Goal: Task Accomplishment & Management: Manage account settings

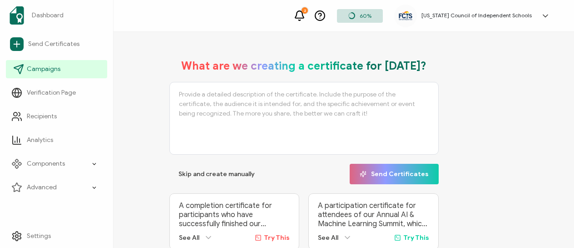
click at [39, 71] on span "Campaigns" at bounding box center [44, 69] width 34 height 9
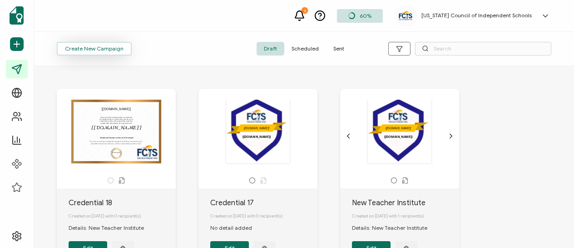
click at [121, 50] on button "Create New Campaign" at bounding box center [94, 49] width 75 height 14
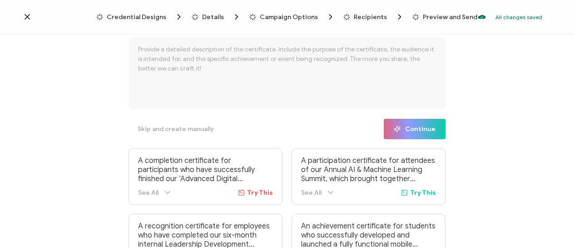
click at [26, 17] on icon at bounding box center [27, 17] width 5 height 5
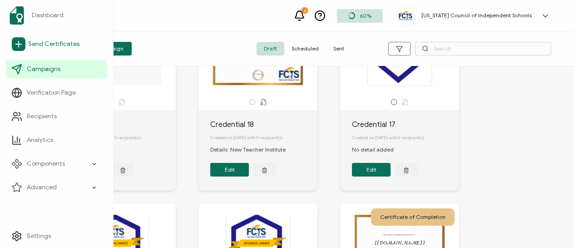
scroll to position [84, 0]
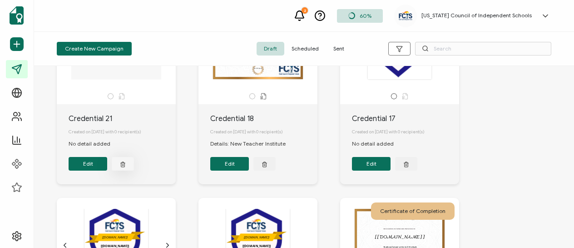
click at [124, 167] on icon "button" at bounding box center [123, 163] width 6 height 7
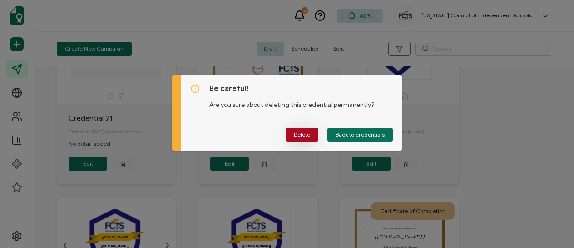
click at [314, 132] on button "Delete" at bounding box center [302, 135] width 33 height 14
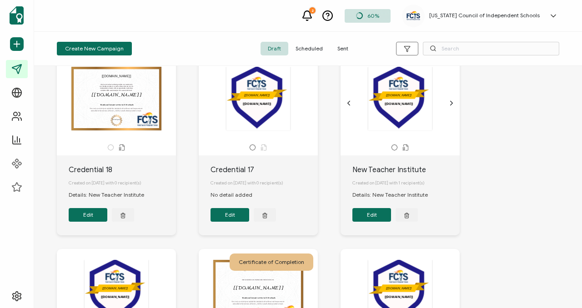
scroll to position [30, 0]
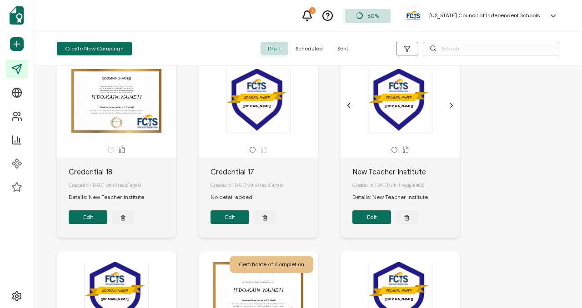
click at [110, 98] on div "The New Teacher Institute provides new and nearly new faculty members, as well …" at bounding box center [116, 101] width 95 height 64
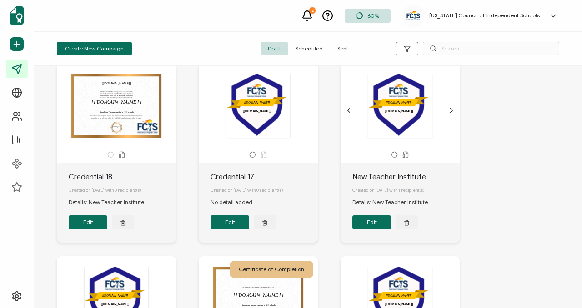
scroll to position [0, 0]
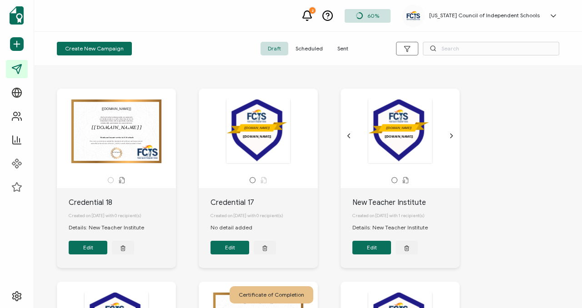
click at [137, 142] on div "The New Teacher Institute provides new and nearly new faculty members, as well …" at bounding box center [116, 132] width 95 height 64
click at [126, 135] on div "The New Teacher Institute provides new and nearly new faculty members, as well …" at bounding box center [116, 132] width 95 height 64
click at [89, 247] on button "Edit" at bounding box center [88, 248] width 39 height 14
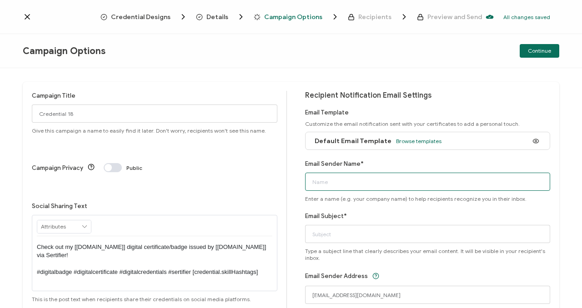
click at [352, 182] on input "Email Sender Name*" at bounding box center [427, 182] width 245 height 18
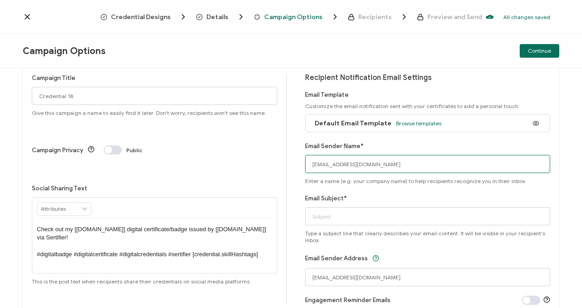
scroll to position [19, 0]
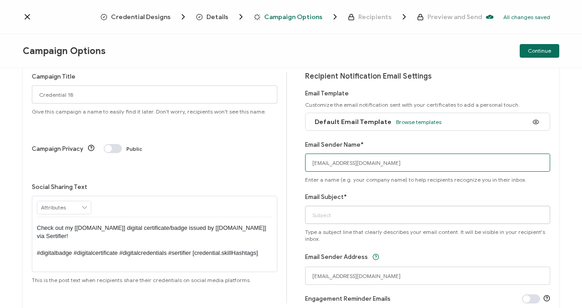
type input "[EMAIL_ADDRESS][DOMAIN_NAME]"
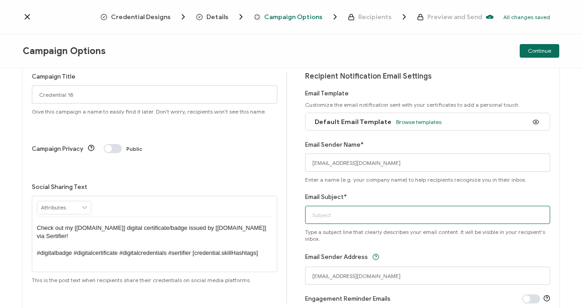
click at [340, 213] on input "Email Subject*" at bounding box center [427, 215] width 245 height 18
click at [309, 214] on input "New Teacher Institute" at bounding box center [427, 215] width 245 height 18
click at [364, 217] on input "New Teacher Institute" at bounding box center [427, 215] width 245 height 18
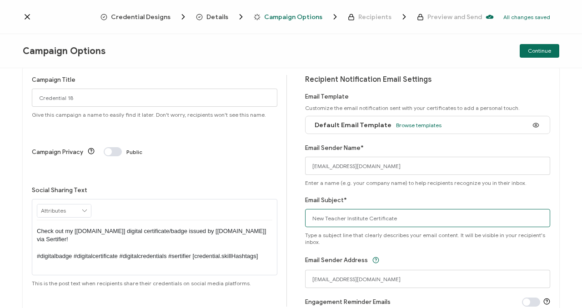
scroll to position [15, 0]
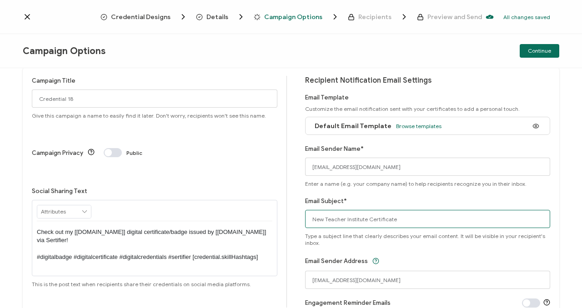
type input "New Teacher Institute Certificate"
click at [85, 205] on icon at bounding box center [84, 211] width 8 height 13
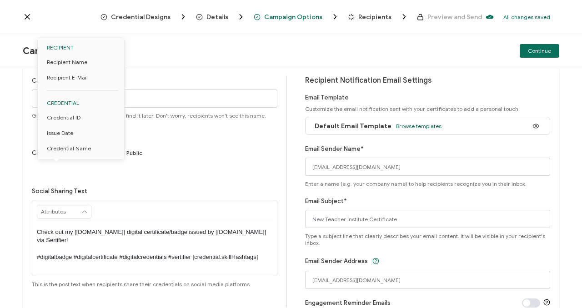
click at [113, 200] on div at bounding box center [154, 210] width 235 height 21
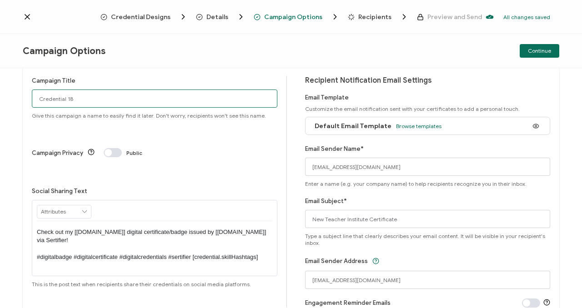
drag, startPoint x: 76, startPoint y: 98, endPoint x: 16, endPoint y: 89, distance: 60.7
click at [16, 89] on div "Campaign Title Credential 18 Give this campaign a name to easily find it later.…" at bounding box center [291, 188] width 582 height 240
type input "New Teacher Certificate"
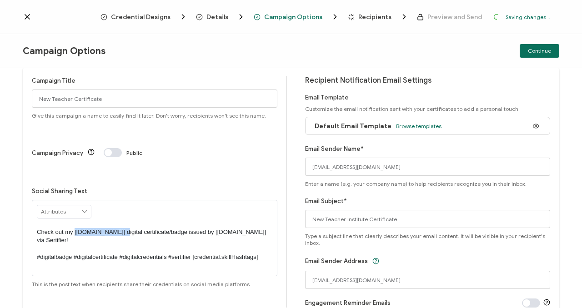
drag, startPoint x: 120, startPoint y: 190, endPoint x: 75, endPoint y: 190, distance: 45.0
click at [75, 228] on p "Check out my [[DOMAIN_NAME]] digital certificate/badge issued by [[DOMAIN_NAME]…" at bounding box center [154, 245] width 235 height 34
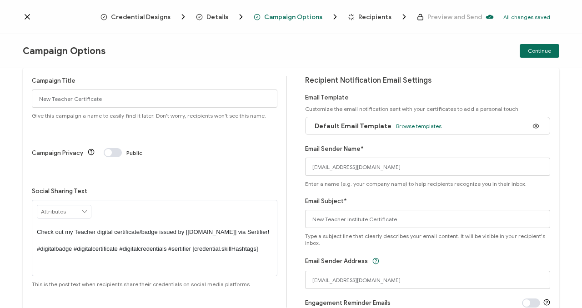
click at [76, 228] on p "Check out my Teacher digital certificate/badge issued by [[DOMAIN_NAME]] via Se…" at bounding box center [154, 240] width 235 height 25
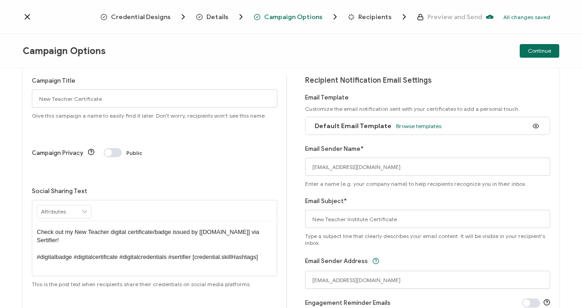
click at [109, 228] on p "Check out my New Teacher digital certificate/badge issued by [[DOMAIN_NAME]] vi…" at bounding box center [154, 245] width 235 height 34
drag, startPoint x: 174, startPoint y: 194, endPoint x: 194, endPoint y: 194, distance: 19.1
click at [194, 228] on p "Check out my New Teacher Institute digital certificate/badge issued by [[DOMAIN…" at bounding box center [154, 245] width 235 height 34
drag, startPoint x: 203, startPoint y: 194, endPoint x: 240, endPoint y: 194, distance: 37.3
click at [240, 228] on p "Check out my New Teacher Institute digital certificate issued by [[DOMAIN_NAME]…" at bounding box center [154, 245] width 235 height 34
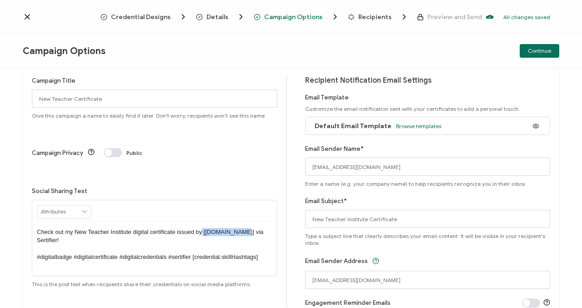
drag, startPoint x: 239, startPoint y: 194, endPoint x: 203, endPoint y: 195, distance: 35.9
click at [203, 228] on p "Check out my New Teacher Institute digital certificate issued by [[DOMAIN_NAME]…" at bounding box center [154, 245] width 235 height 34
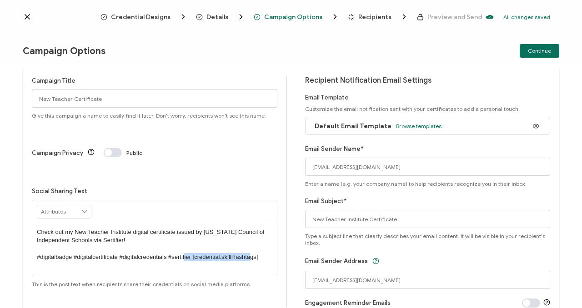
drag, startPoint x: 258, startPoint y: 217, endPoint x: 191, endPoint y: 219, distance: 67.3
click at [191, 228] on p "Check out my New Teacher Institute digital certificate issued by [US_STATE] Cou…" at bounding box center [154, 245] width 235 height 34
drag, startPoint x: 74, startPoint y: 218, endPoint x: 32, endPoint y: 218, distance: 41.8
click at [32, 218] on div "Check out my New Teacher Institute digital certificate issued by [US_STATE] Cou…" at bounding box center [154, 238] width 245 height 76
click at [43, 228] on p "Check out my New Teacher Institute digital certificate issued by [US_STATE] Cou…" at bounding box center [154, 245] width 235 height 34
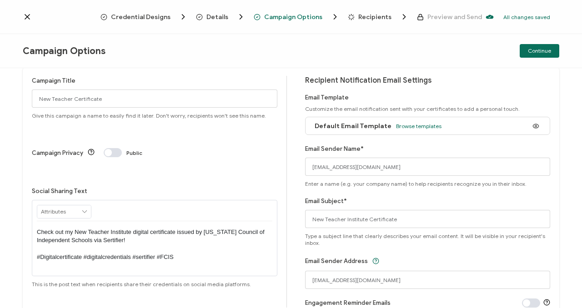
click at [90, 228] on p "Check out my New Teacher Institute digital certificate issued by [US_STATE] Cou…" at bounding box center [154, 245] width 235 height 34
click at [140, 228] on p "Check out my New Teacher Institute digital certificate issued by [US_STATE] Cou…" at bounding box center [154, 245] width 235 height 34
click at [164, 228] on p "Check out my New Teacher Institute digital certificate issued by [US_STATE] Cou…" at bounding box center [154, 245] width 235 height 34
click at [83, 205] on icon at bounding box center [84, 211] width 8 height 13
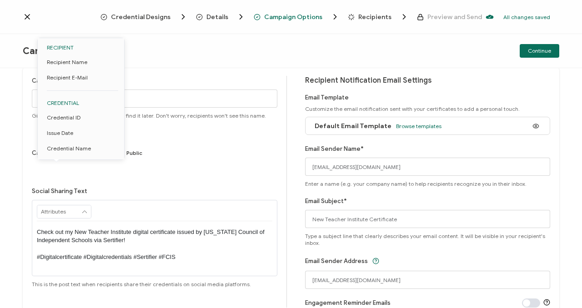
click at [83, 205] on icon at bounding box center [84, 211] width 8 height 13
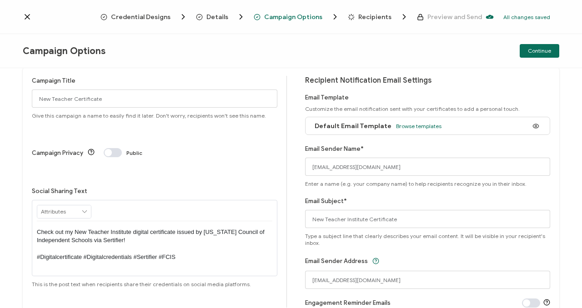
click at [188, 228] on p "Check out my New Teacher Institute digital certificate issued by [US_STATE] Cou…" at bounding box center [154, 245] width 235 height 34
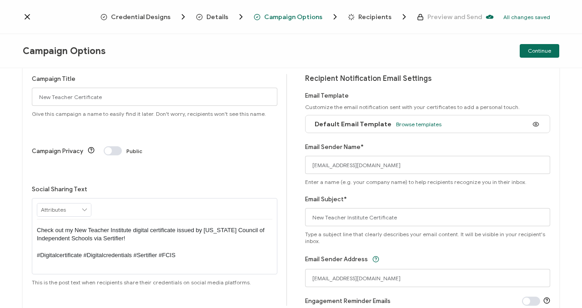
scroll to position [0, 0]
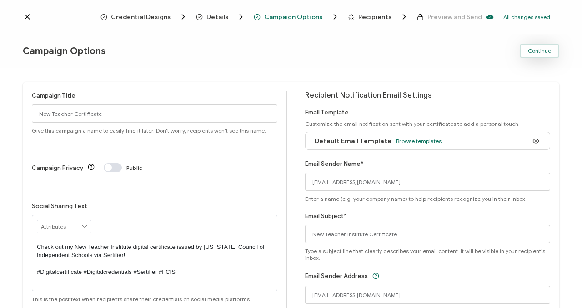
click at [546, 52] on span "Continue" at bounding box center [538, 50] width 23 height 5
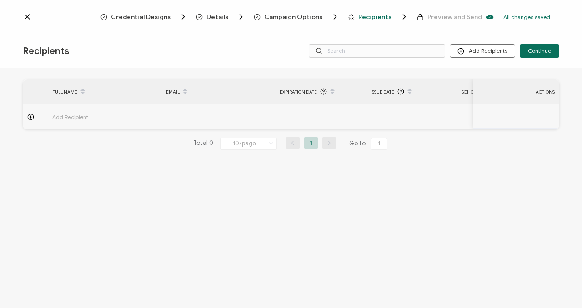
click at [29, 18] on icon at bounding box center [27, 16] width 9 height 9
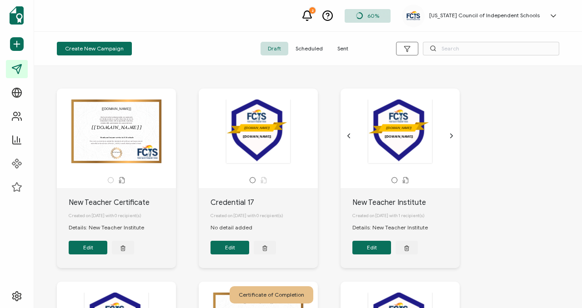
click at [155, 138] on div "The New Teacher Institute provides new and nearly new faculty members, as well …" at bounding box center [116, 132] width 95 height 64
click at [100, 247] on button "Edit" at bounding box center [88, 248] width 39 height 14
click at [165, 140] on div "The New Teacher Institute provides new and nearly new faculty members, as well …" at bounding box center [116, 136] width 110 height 73
click at [98, 247] on button "Edit" at bounding box center [88, 248] width 39 height 14
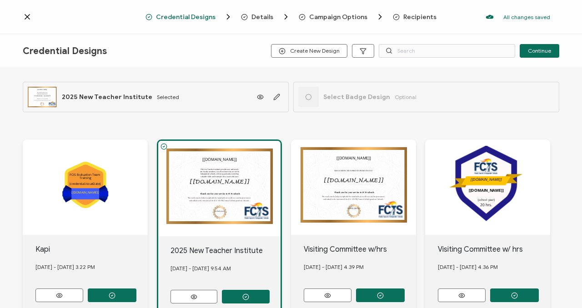
click at [55, 95] on div "The New Teacher Institute provides new and nearly new faculty members, as well …" at bounding box center [43, 97] width 30 height 20
click at [277, 94] on icon "button" at bounding box center [276, 96] width 5 height 5
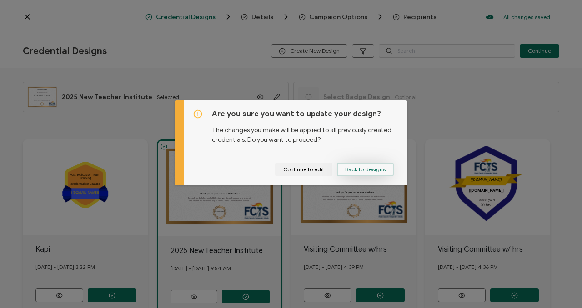
click at [350, 167] on span "Back to designs" at bounding box center [365, 169] width 40 height 5
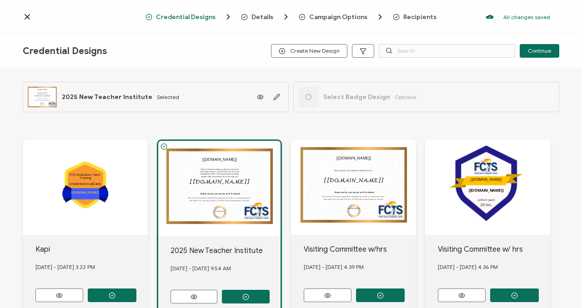
click at [27, 15] on icon at bounding box center [27, 16] width 9 height 9
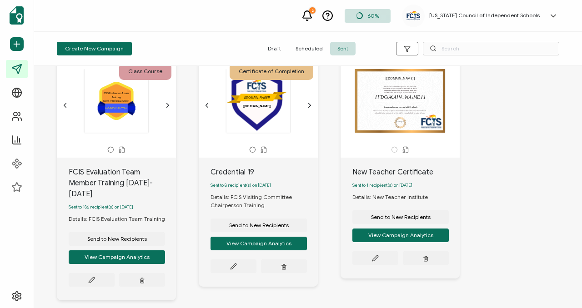
scroll to position [29, 0]
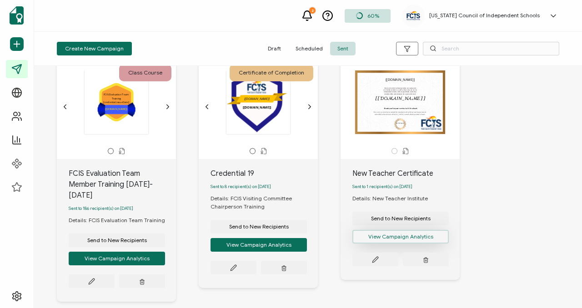
click at [165, 247] on button "View Campaign Analytics" at bounding box center [117, 259] width 96 height 14
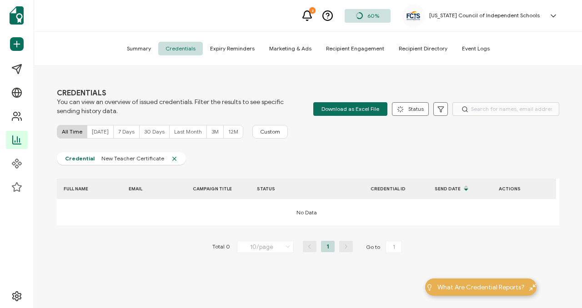
click at [401, 51] on span "Recipient Directory" at bounding box center [422, 49] width 63 height 14
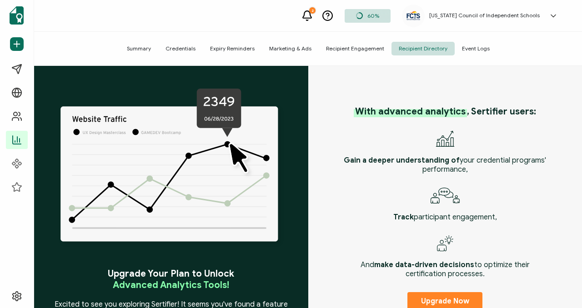
click at [362, 50] on span "Recipient Engagement" at bounding box center [354, 49] width 73 height 14
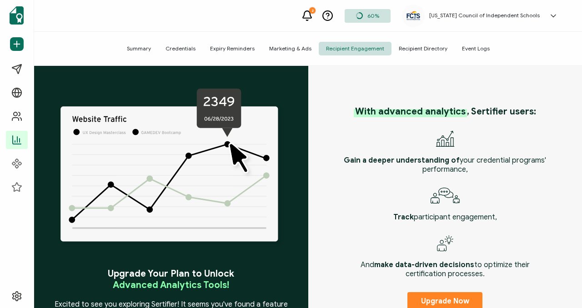
click at [298, 45] on span "Marketing & Ads" at bounding box center [290, 49] width 57 height 14
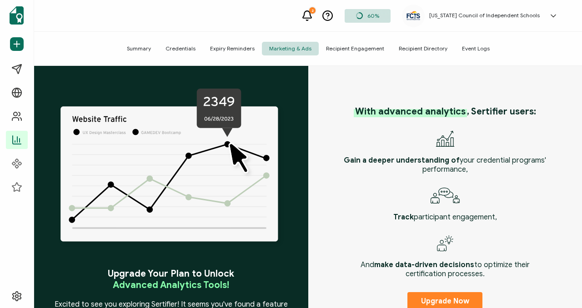
click at [144, 50] on span "Summary" at bounding box center [138, 49] width 39 height 14
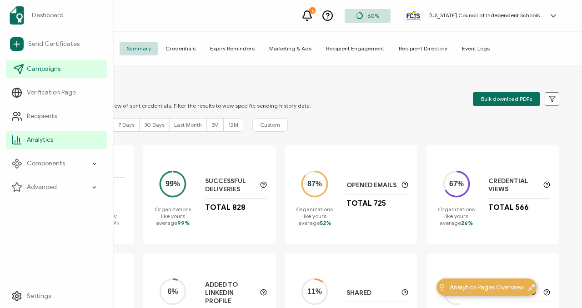
click at [45, 71] on span "Campaigns" at bounding box center [44, 69] width 34 height 9
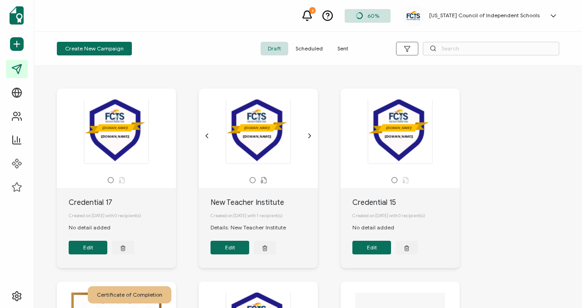
click at [313, 50] on span "Scheduled" at bounding box center [309, 49] width 42 height 14
click at [318, 51] on span "Scheduled" at bounding box center [309, 49] width 42 height 14
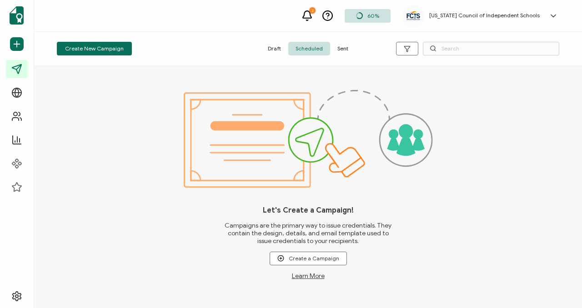
click at [347, 51] on span "Sent" at bounding box center [342, 49] width 25 height 14
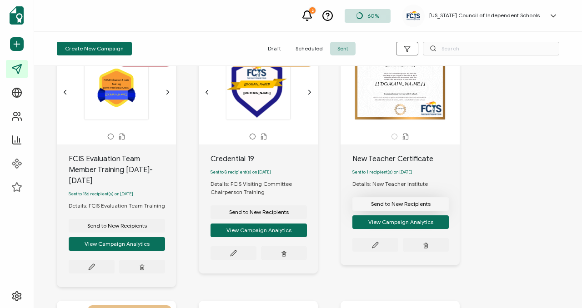
scroll to position [54, 0]
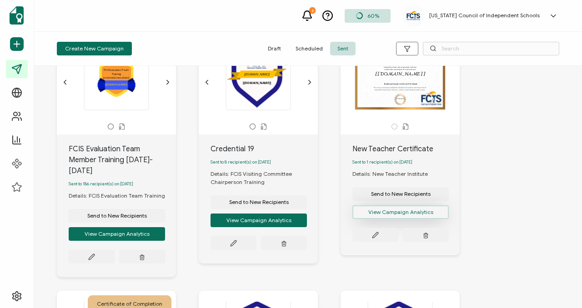
click at [165, 227] on button "View Campaign Analytics" at bounding box center [117, 234] width 96 height 14
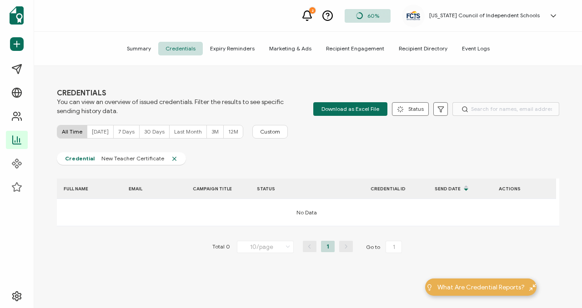
click at [101, 132] on span "[DATE]" at bounding box center [100, 131] width 17 height 7
click at [76, 131] on span "All Time" at bounding box center [72, 131] width 20 height 7
click at [154, 51] on span "Summary" at bounding box center [138, 49] width 39 height 14
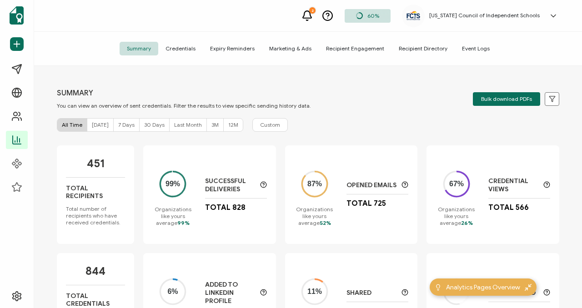
click at [179, 48] on span "Credentials" at bounding box center [180, 49] width 45 height 14
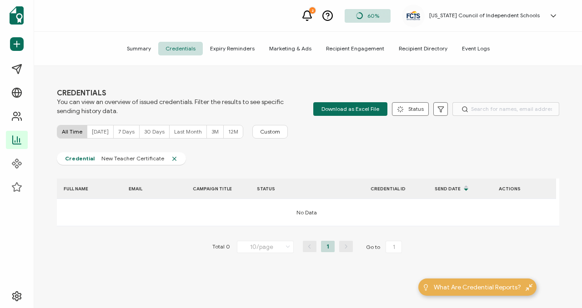
click at [430, 52] on span "Recipient Directory" at bounding box center [422, 49] width 63 height 14
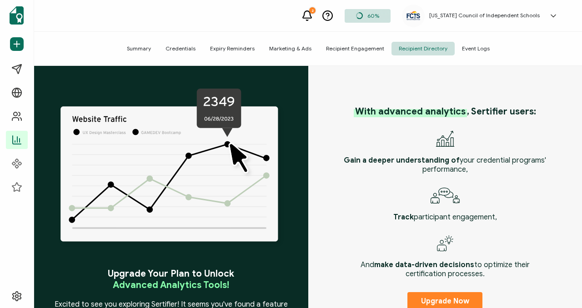
click at [471, 45] on span "Event Logs" at bounding box center [475, 49] width 42 height 14
click at [470, 52] on span "Event Logs" at bounding box center [475, 49] width 42 height 14
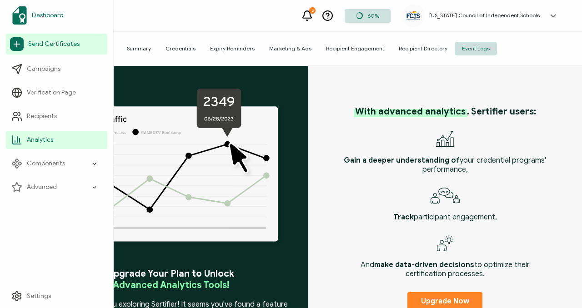
click at [67, 24] on link "Dashboard" at bounding box center [56, 15] width 101 height 25
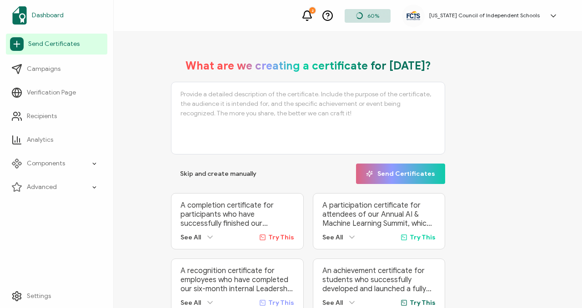
click at [60, 20] on link "Dashboard" at bounding box center [56, 15] width 101 height 25
click at [60, 15] on span "Dashboard" at bounding box center [48, 15] width 32 height 9
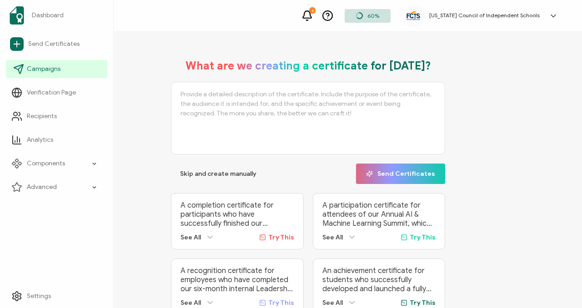
click at [55, 73] on span "Campaigns" at bounding box center [44, 69] width 34 height 9
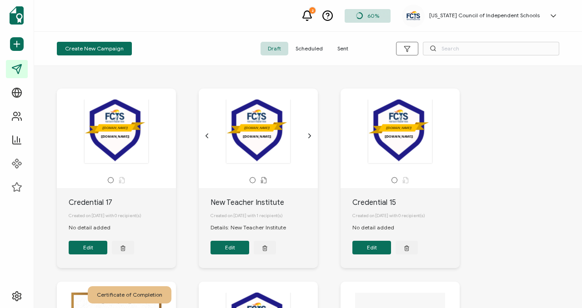
click at [302, 53] on span "Scheduled" at bounding box center [309, 49] width 42 height 14
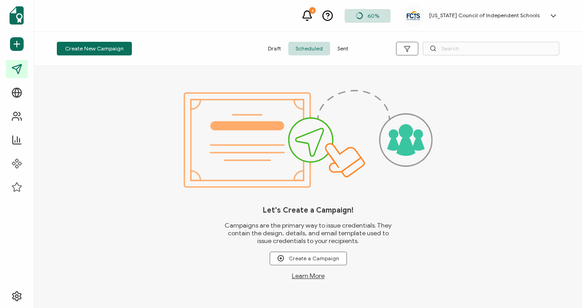
click at [339, 53] on span "Sent" at bounding box center [342, 49] width 25 height 14
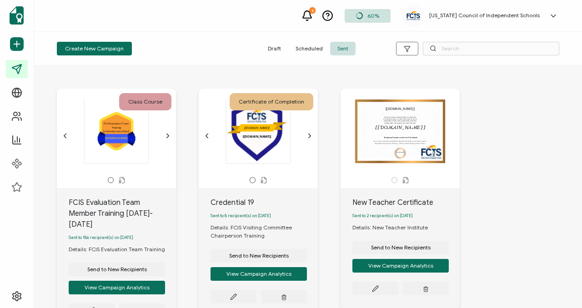
click at [315, 13] on div "2" at bounding box center [312, 10] width 6 height 6
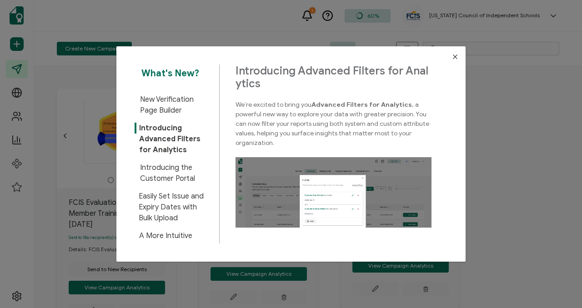
click at [453, 58] on icon "Close" at bounding box center [454, 56] width 7 height 7
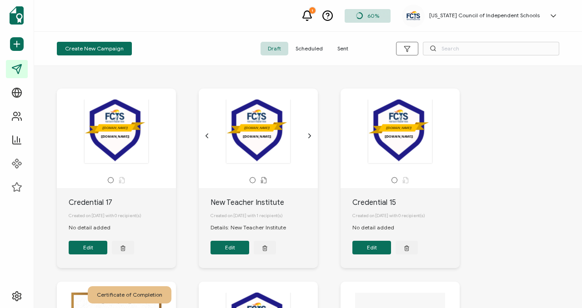
click at [306, 52] on span "Scheduled" at bounding box center [309, 49] width 42 height 14
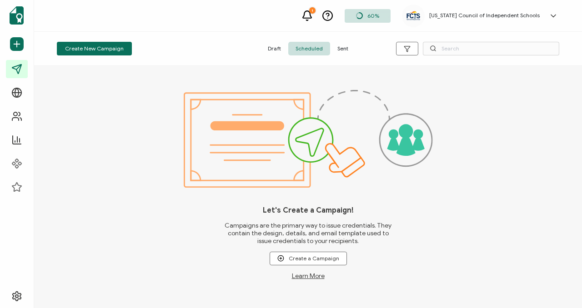
click at [337, 47] on span "Sent" at bounding box center [342, 49] width 25 height 14
